Goal: Task Accomplishment & Management: Manage account settings

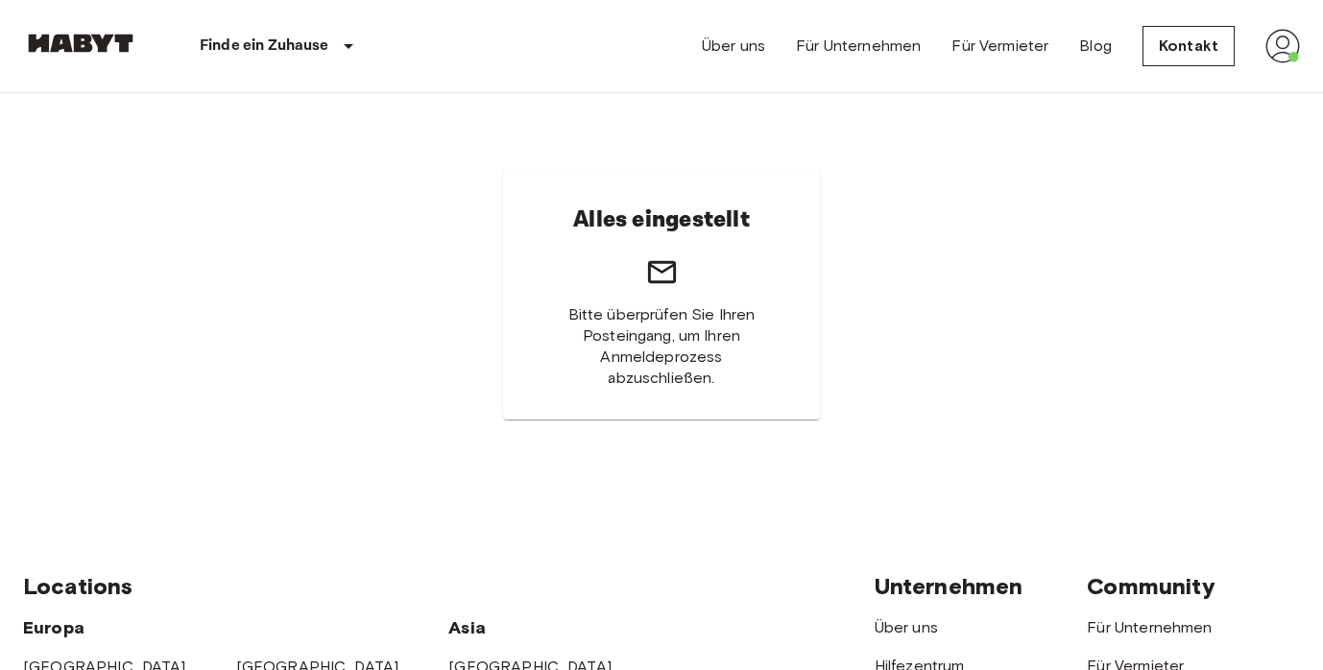
click at [1273, 62] on img at bounding box center [1282, 46] width 35 height 35
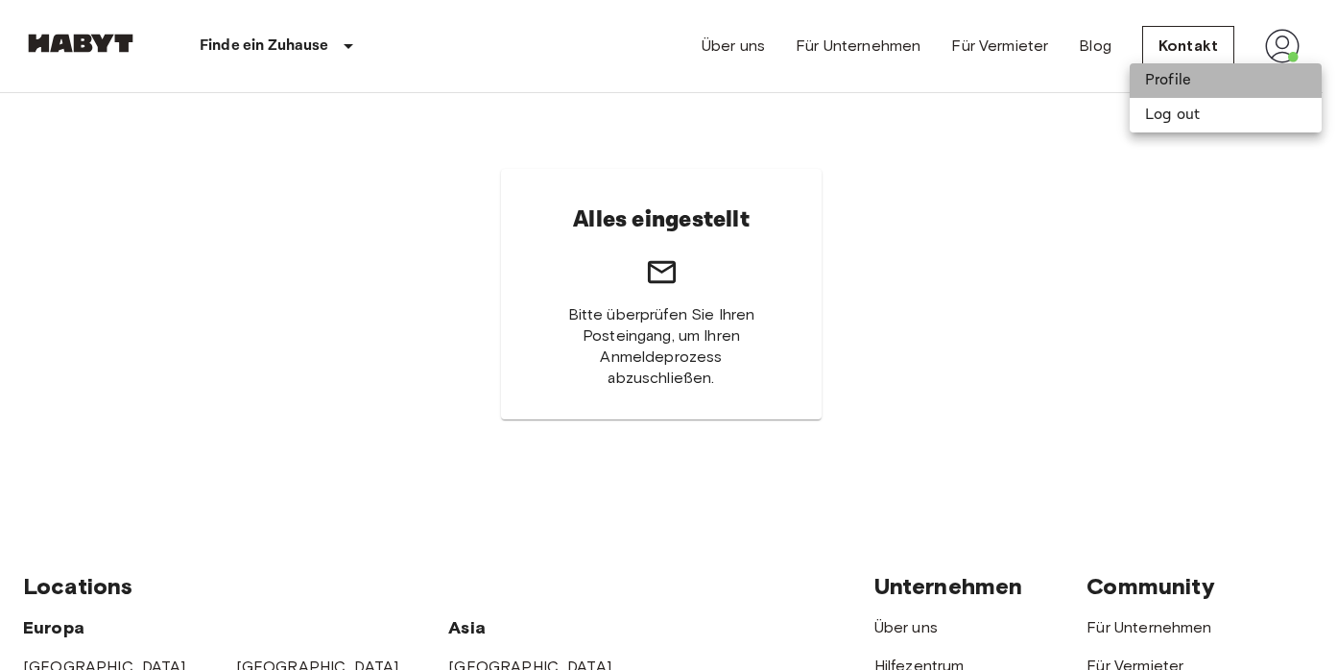
click at [1253, 80] on li "Profile" at bounding box center [1226, 80] width 192 height 35
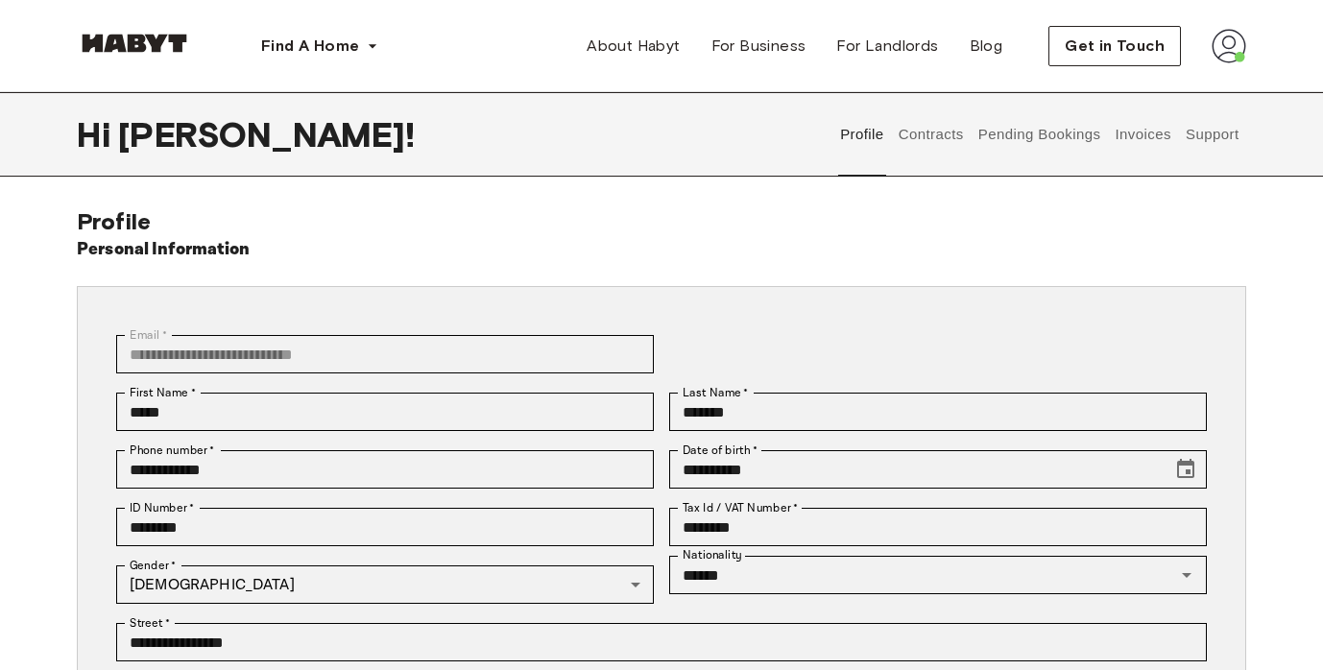
click at [1202, 131] on button "Support" at bounding box center [1212, 134] width 59 height 84
